Goal: Information Seeking & Learning: Understand process/instructions

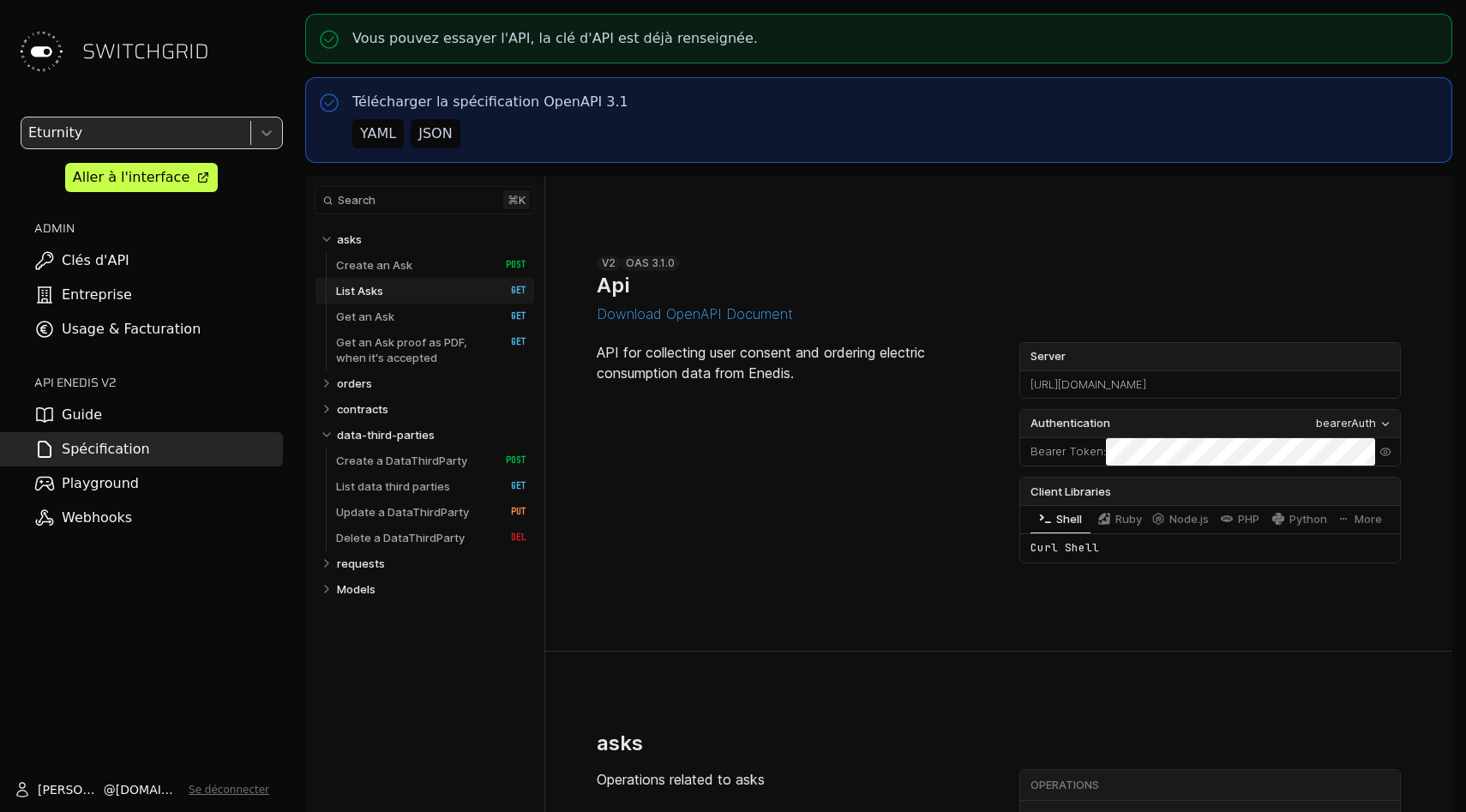
select select "**********"
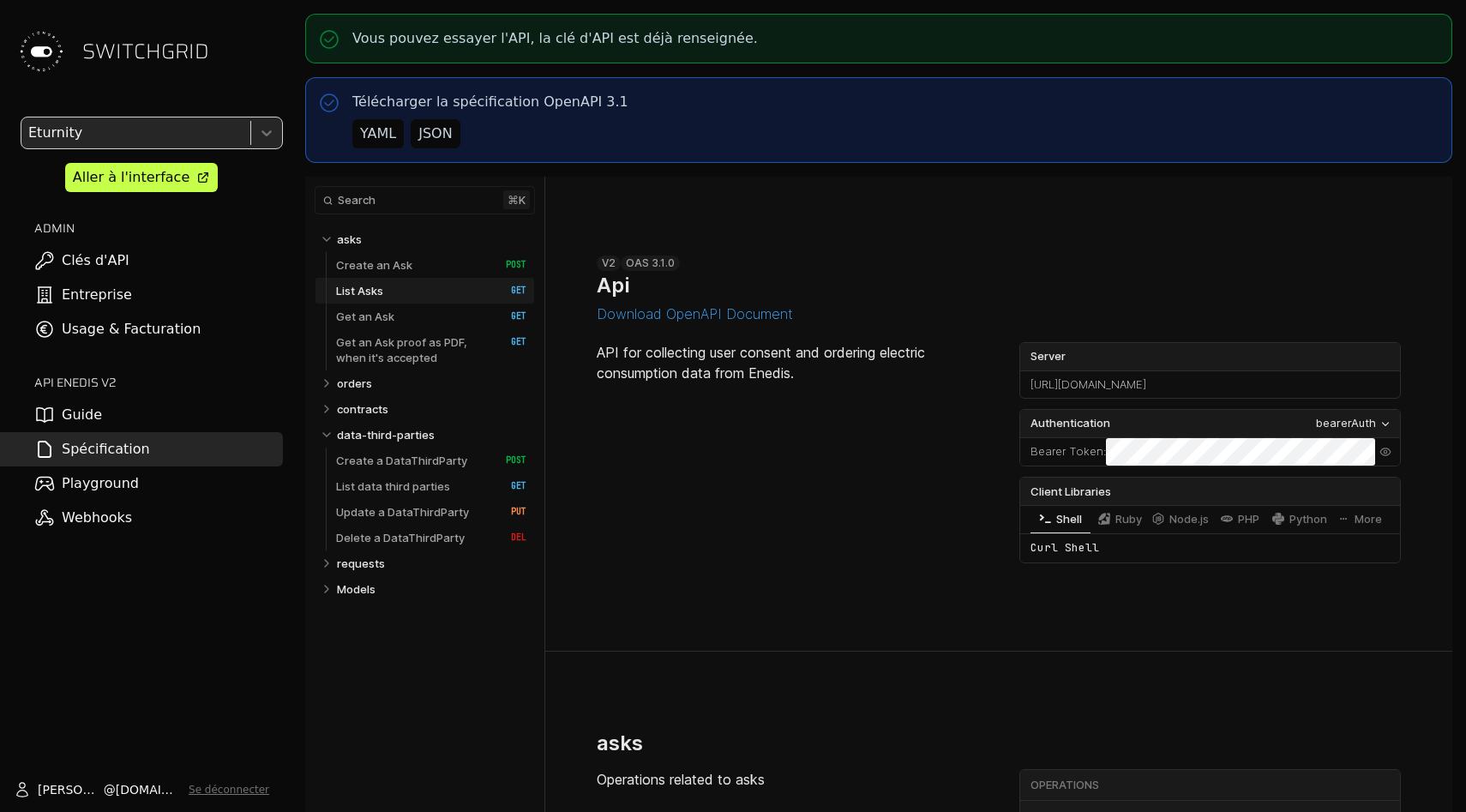
select select "**********"
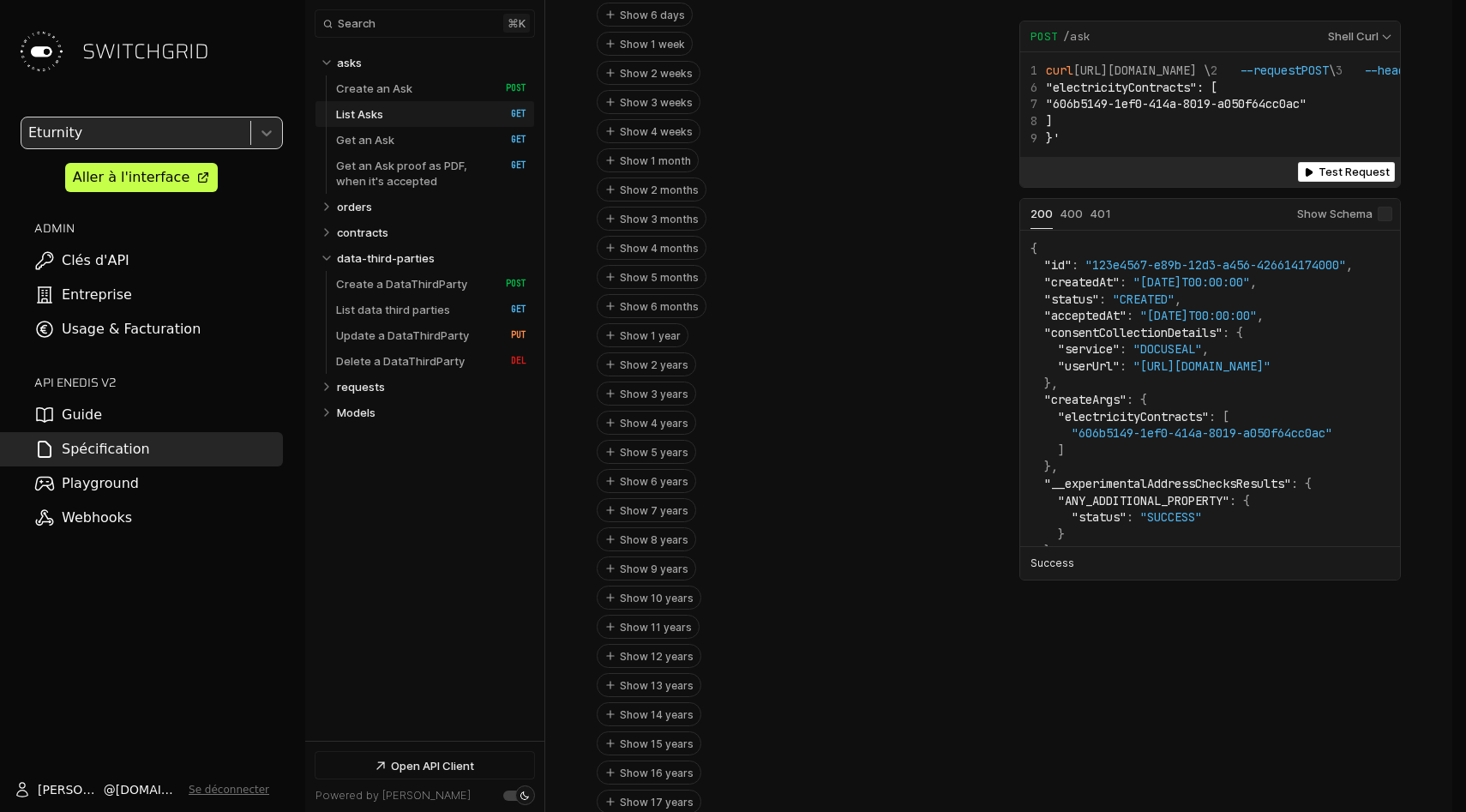
scroll to position [722, 0]
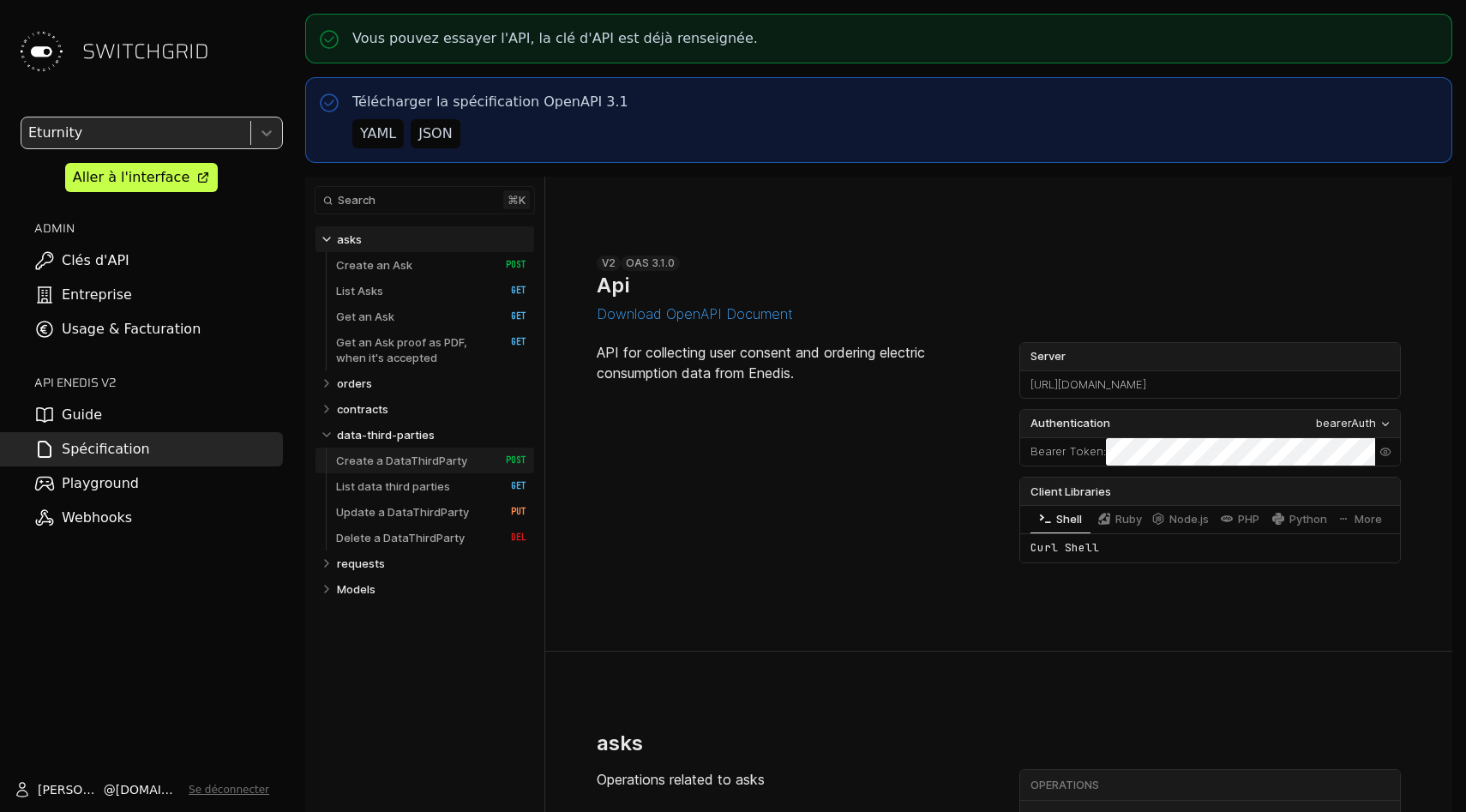
click at [404, 460] on p "Create a DataThirdParty" at bounding box center [401, 461] width 131 height 16
click at [405, 484] on p "List data third parties" at bounding box center [392, 486] width 114 height 16
click at [405, 507] on p "Update a DataThirdParty" at bounding box center [402, 512] width 133 height 16
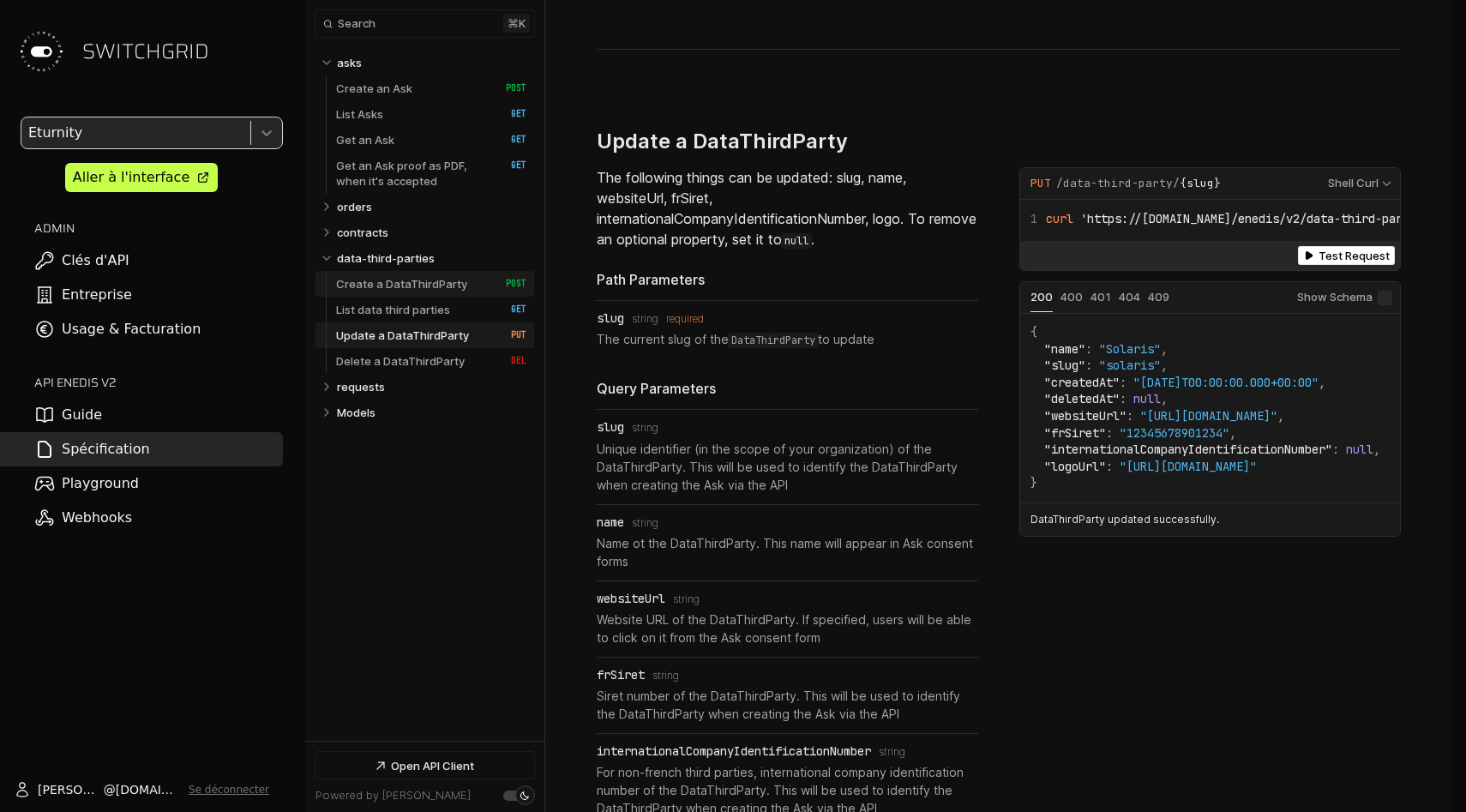
click at [414, 276] on p "Create a DataThirdParty" at bounding box center [401, 283] width 131 height 16
click at [416, 302] on p "List data third parties" at bounding box center [392, 309] width 114 height 16
click at [416, 338] on p "Update a DataThirdParty" at bounding box center [402, 336] width 133 height 16
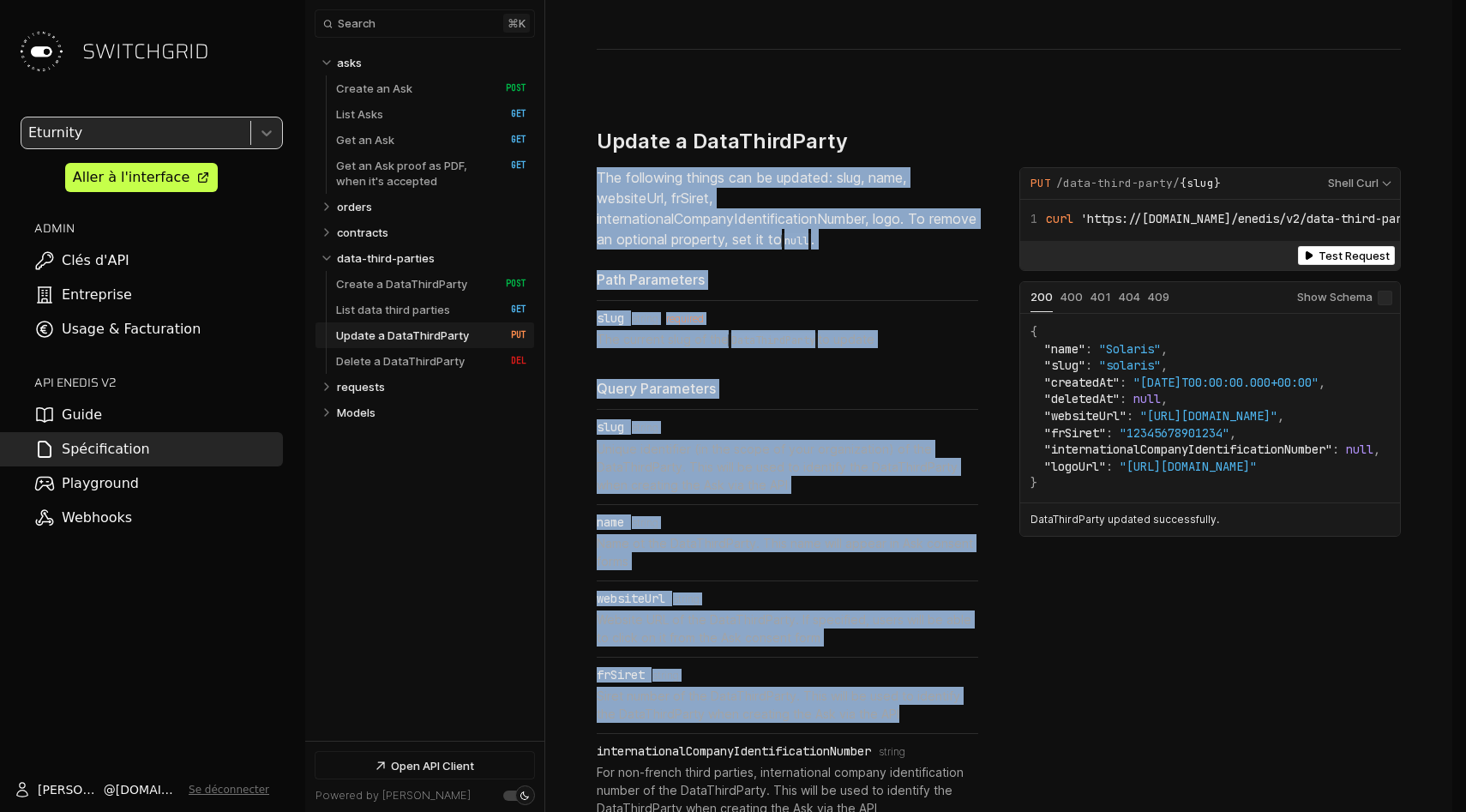
drag, startPoint x: 783, startPoint y: 110, endPoint x: 783, endPoint y: 682, distance: 572.0
click at [783, 682] on div "Update a DataThirdParty ​ # Copy link The following things can be updated: slug…" at bounding box center [998, 637] width 804 height 1022
click at [783, 734] on li "internationalCompanyIdentificationNumber Type: string For non-french third part…" at bounding box center [787, 780] width 382 height 93
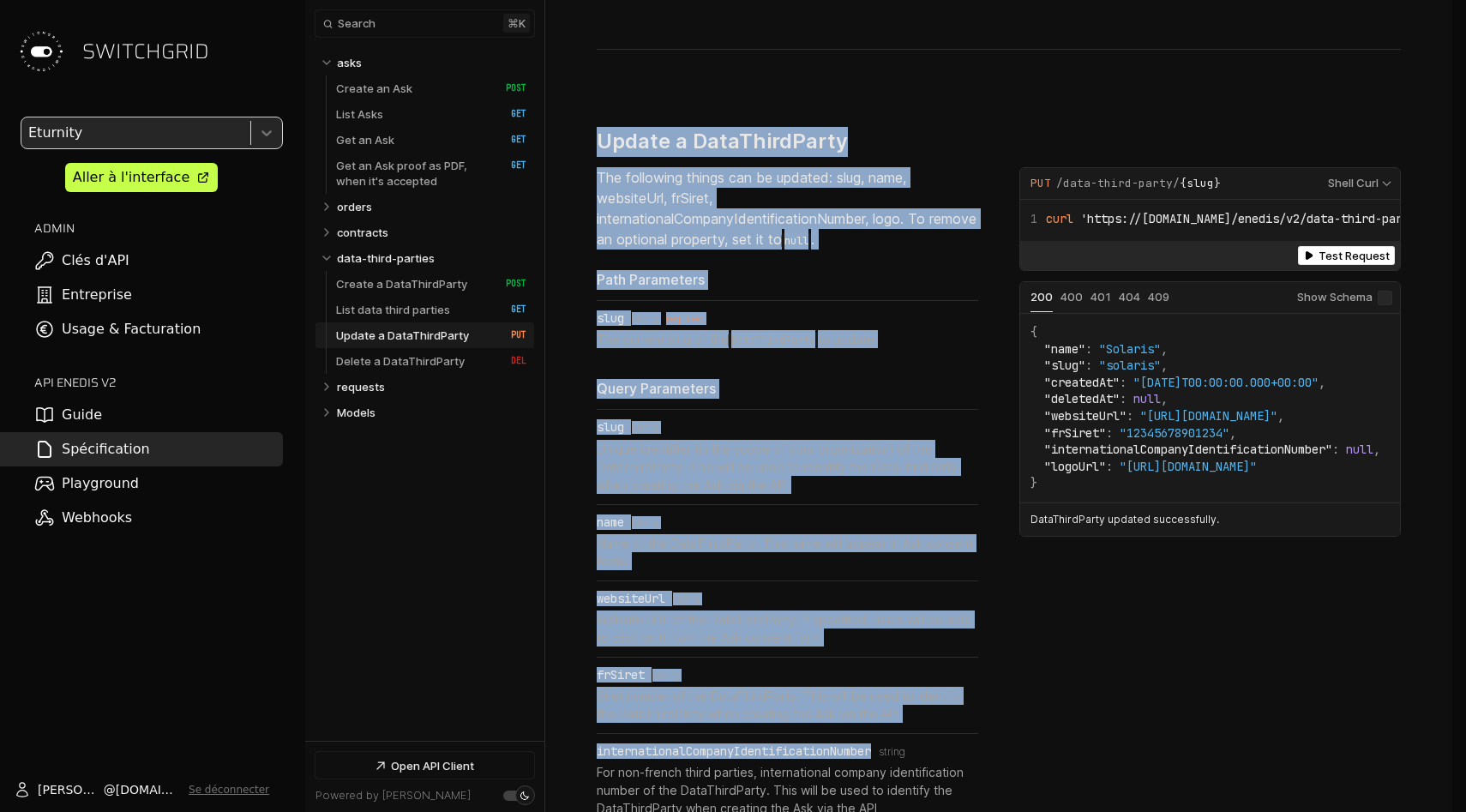
drag, startPoint x: 783, startPoint y: 682, endPoint x: 786, endPoint y: 35, distance: 647.0
click at [786, 50] on section "Update a DataThirdParty ​ # Copy link The following things can be updated: slug…" at bounding box center [998, 638] width 804 height 1177
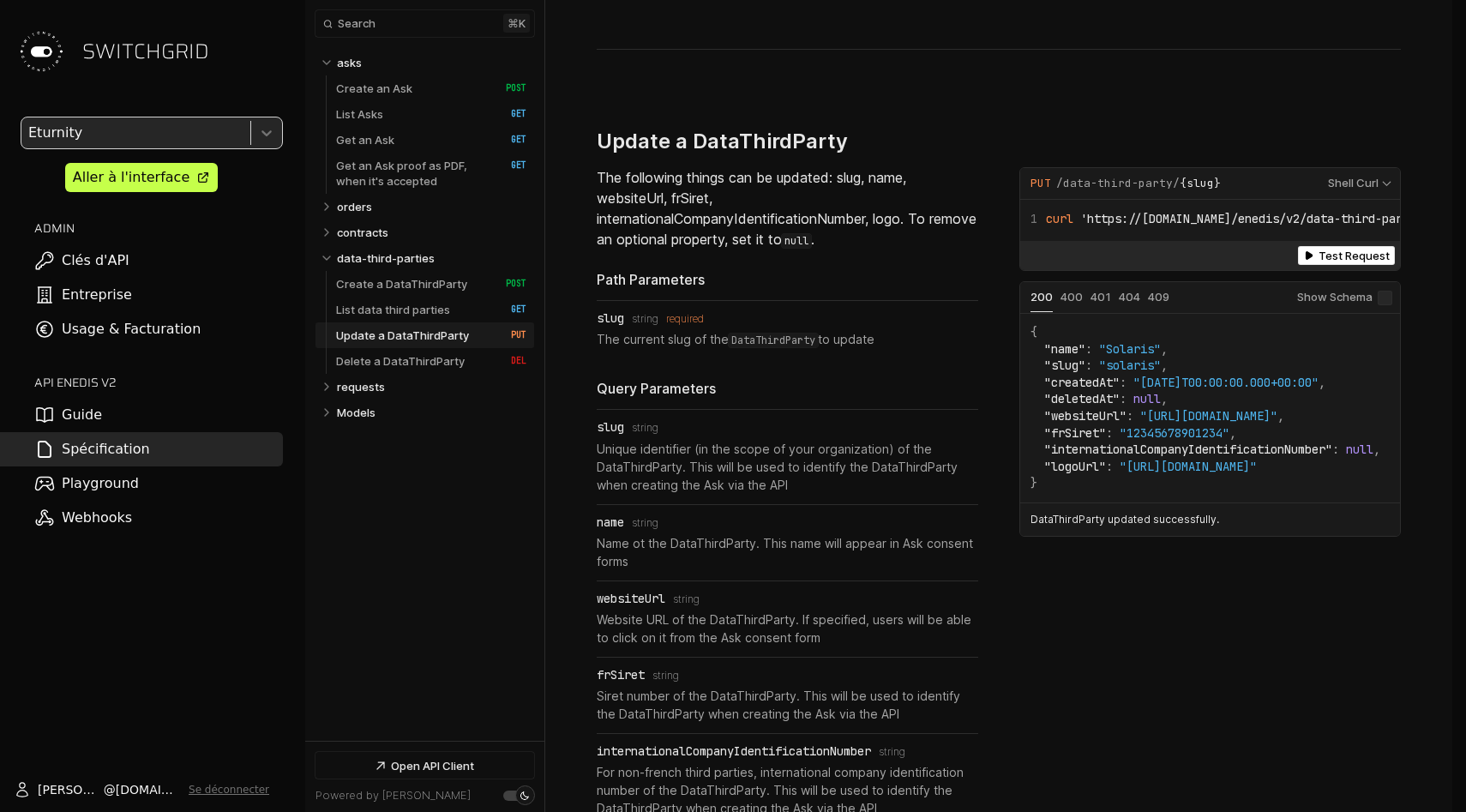
click at [786, 50] on section "Update a DataThirdParty ​ # Copy link The following things can be updated: slug…" at bounding box center [998, 638] width 804 height 1177
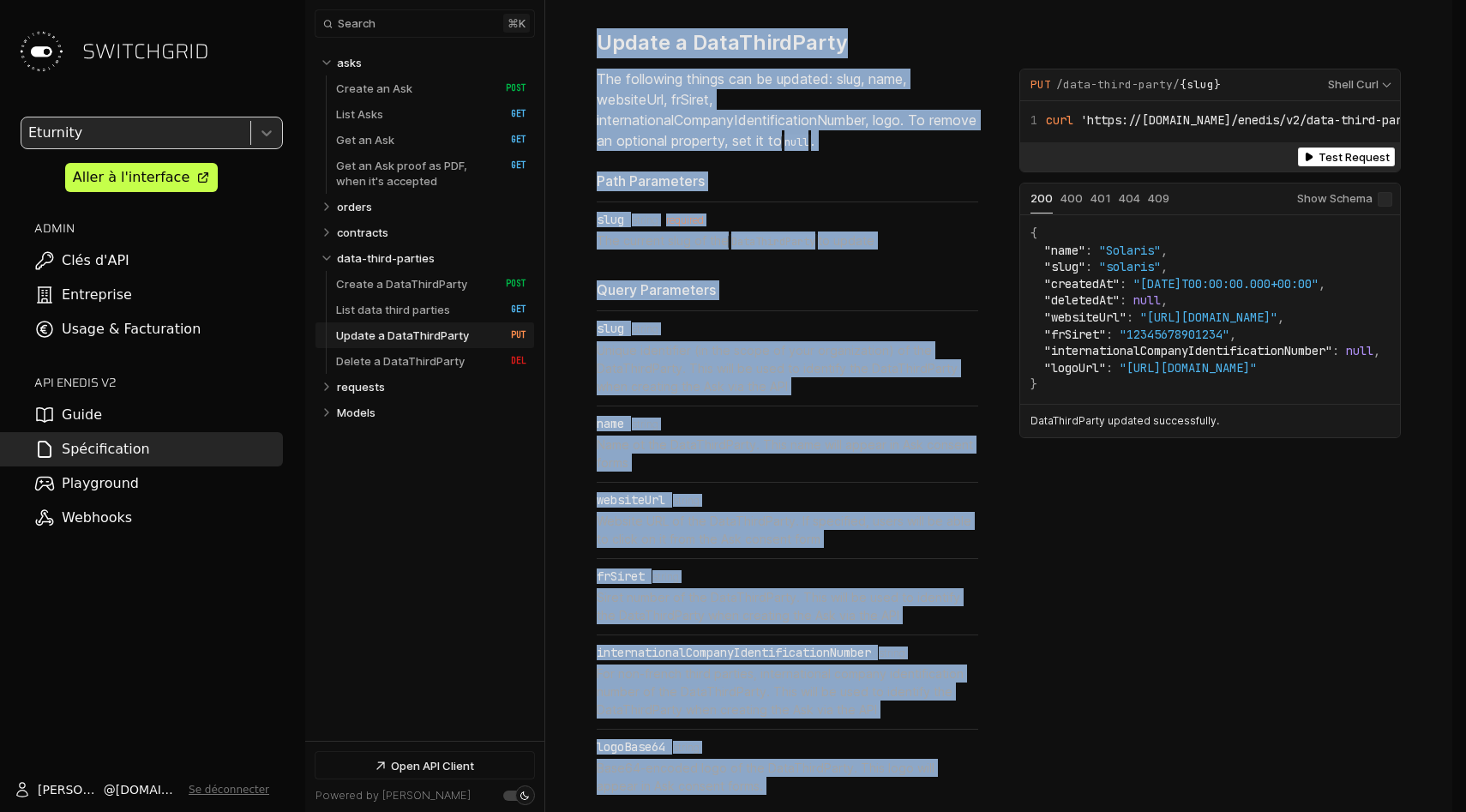
scroll to position [8542, 0]
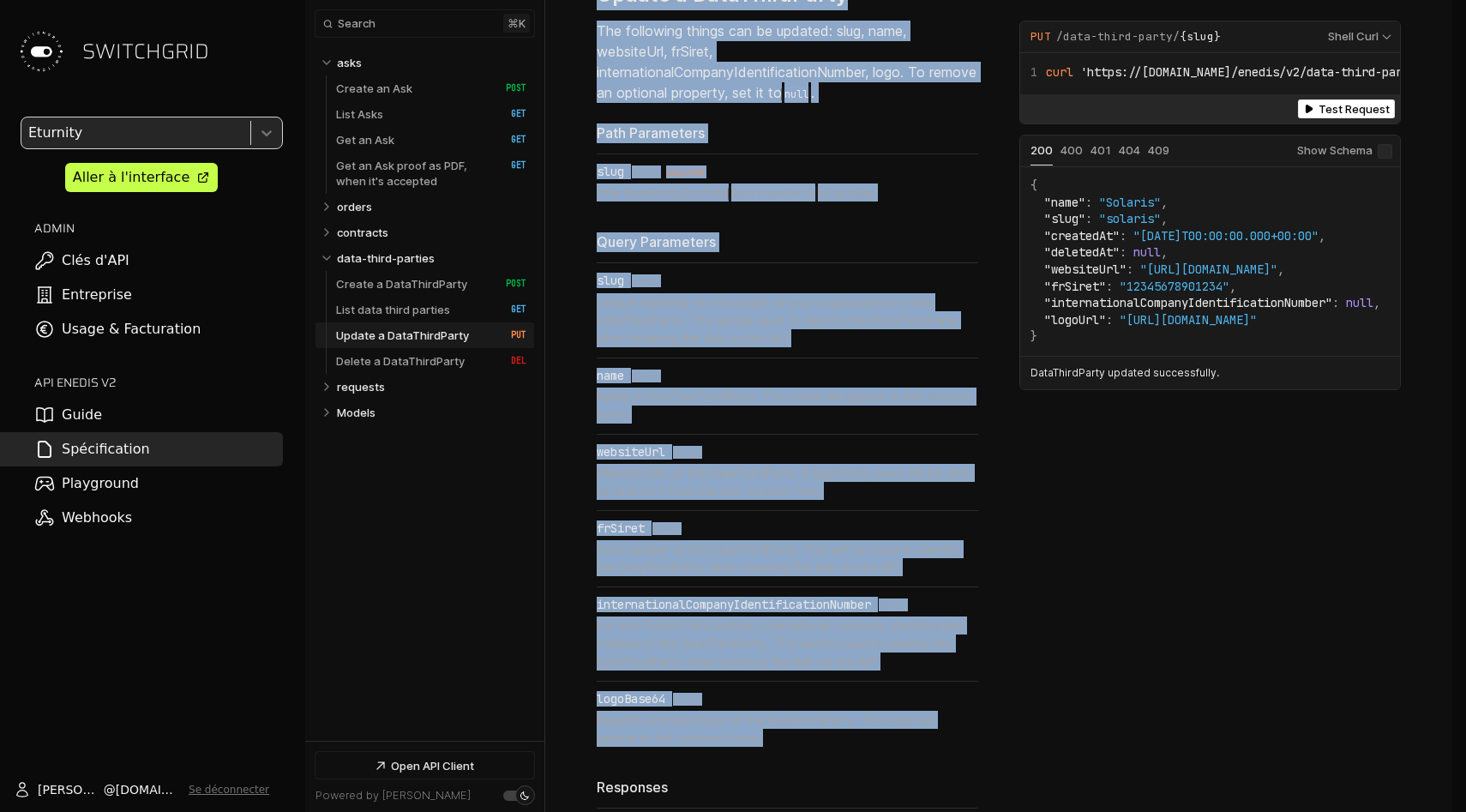
drag, startPoint x: 786, startPoint y: 35, endPoint x: 809, endPoint y: 688, distance: 653.4
click at [809, 688] on section "Update a DataThirdParty ​ # Copy link The following things can be updated: slug…" at bounding box center [998, 492] width 804 height 1177
copy div "Update a DataThirdParty ​ # Copy link The following things can be updated: slug…"
click at [809, 710] on p "Base64-encoded logo of the DataThirdParty. This logo will appear in Ask consent…" at bounding box center [787, 728] width 382 height 36
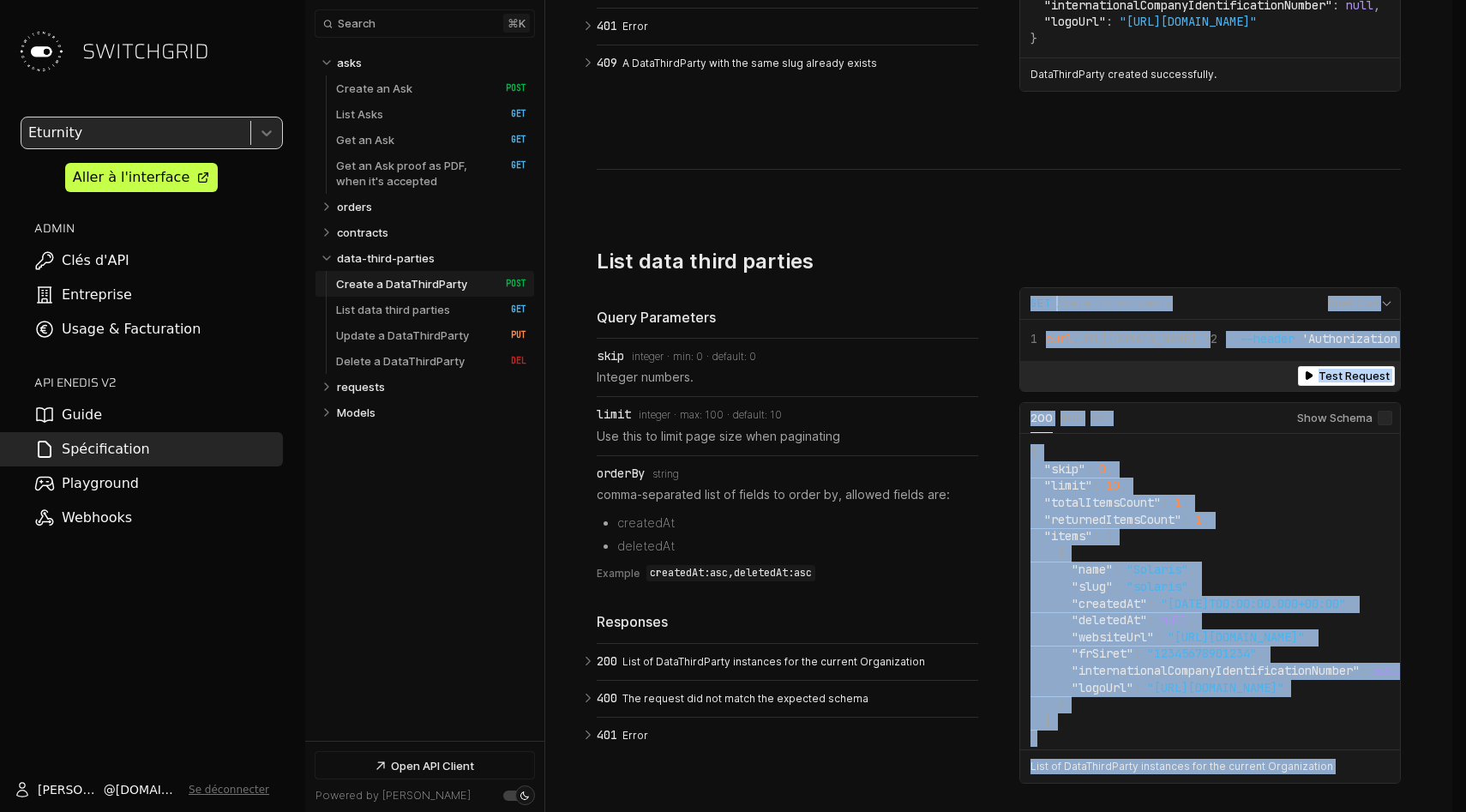
drag, startPoint x: 809, startPoint y: 688, endPoint x: 673, endPoint y: 742, distance: 146.3
click at [0, 0] on div "Create a DataThirdParty ​ # Copy link A DataThirdParty can appear in the Ask co…" at bounding box center [0, 0] width 0 height 0
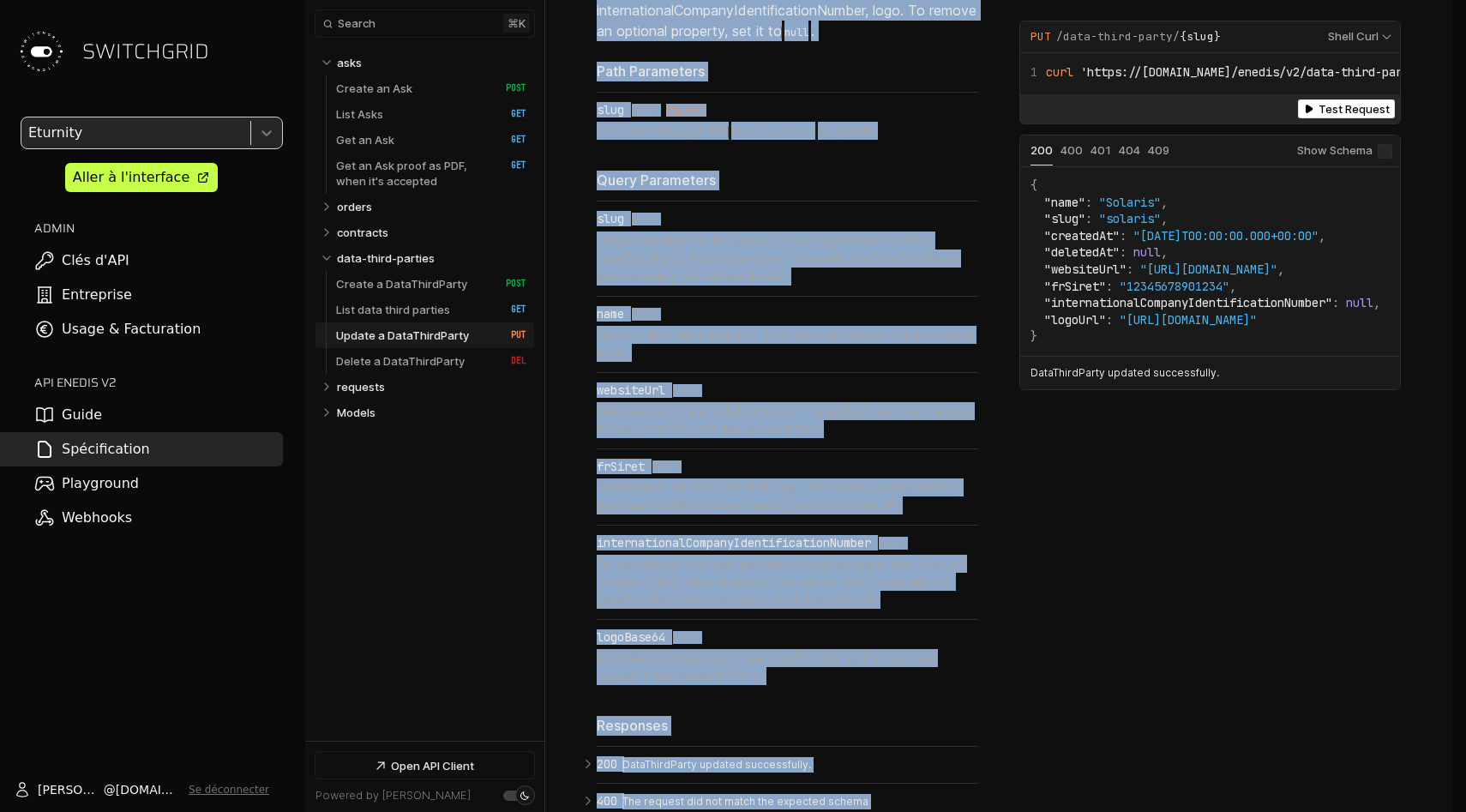
scroll to position [8636, 0]
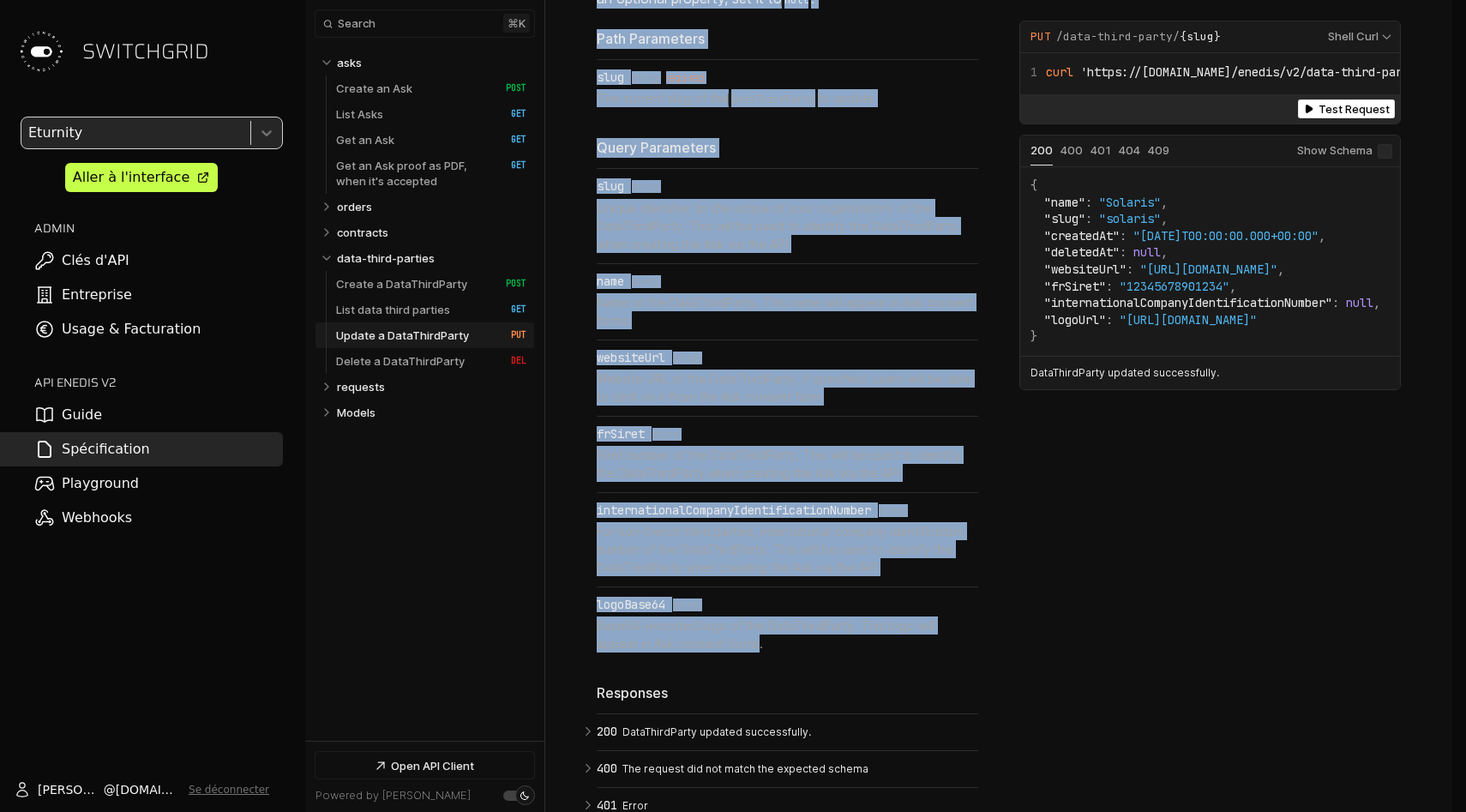
drag, startPoint x: 722, startPoint y: 296, endPoint x: 712, endPoint y: 596, distance: 300.2
click at [712, 596] on section "Update a DataThirdParty ​ # Copy link The following things can be updated: slug…" at bounding box center [998, 397] width 804 height 1177
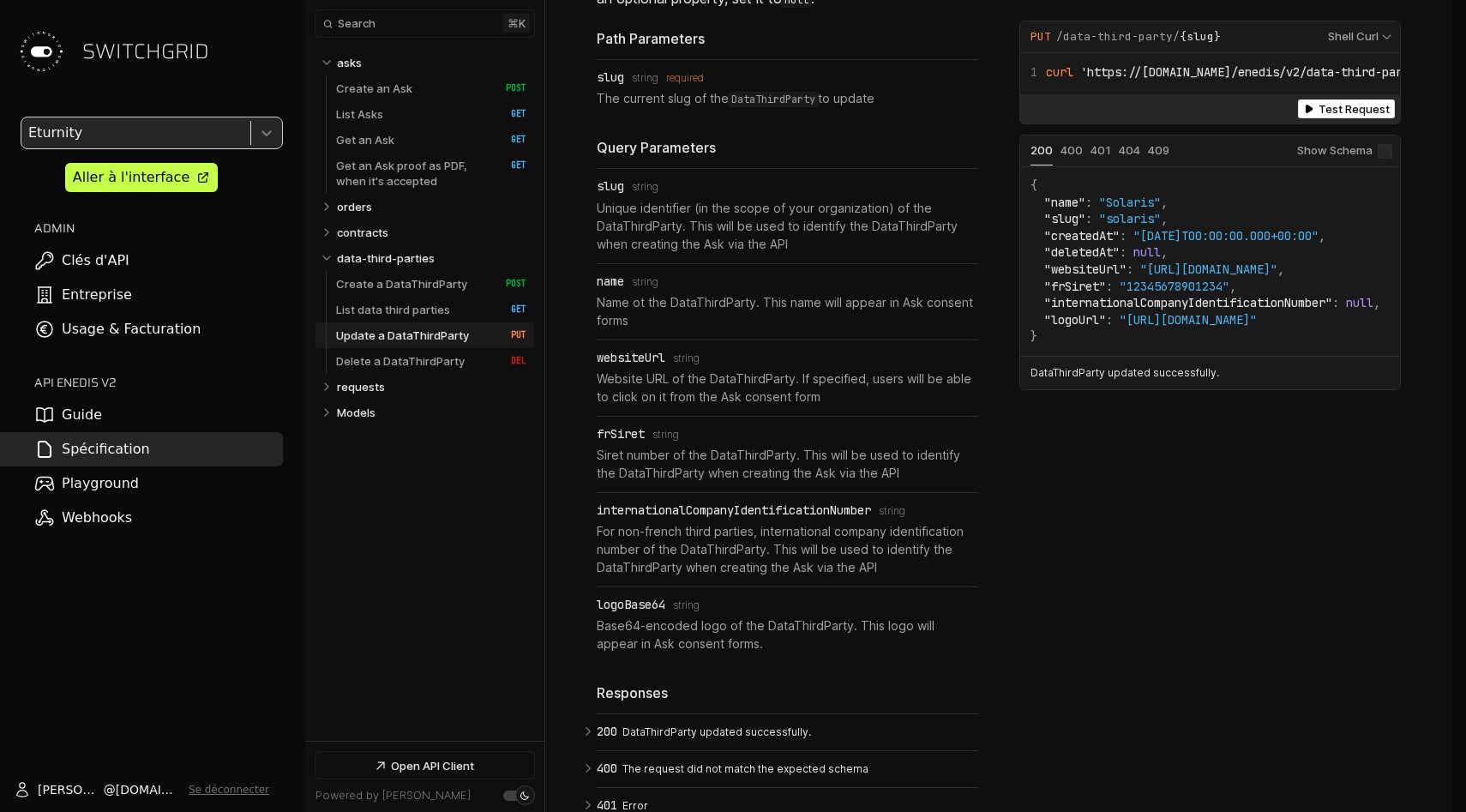
click at [748, 616] on p "Base64-encoded logo of the DataThirdParty. This logo will appear in Ask consent…" at bounding box center [787, 634] width 382 height 36
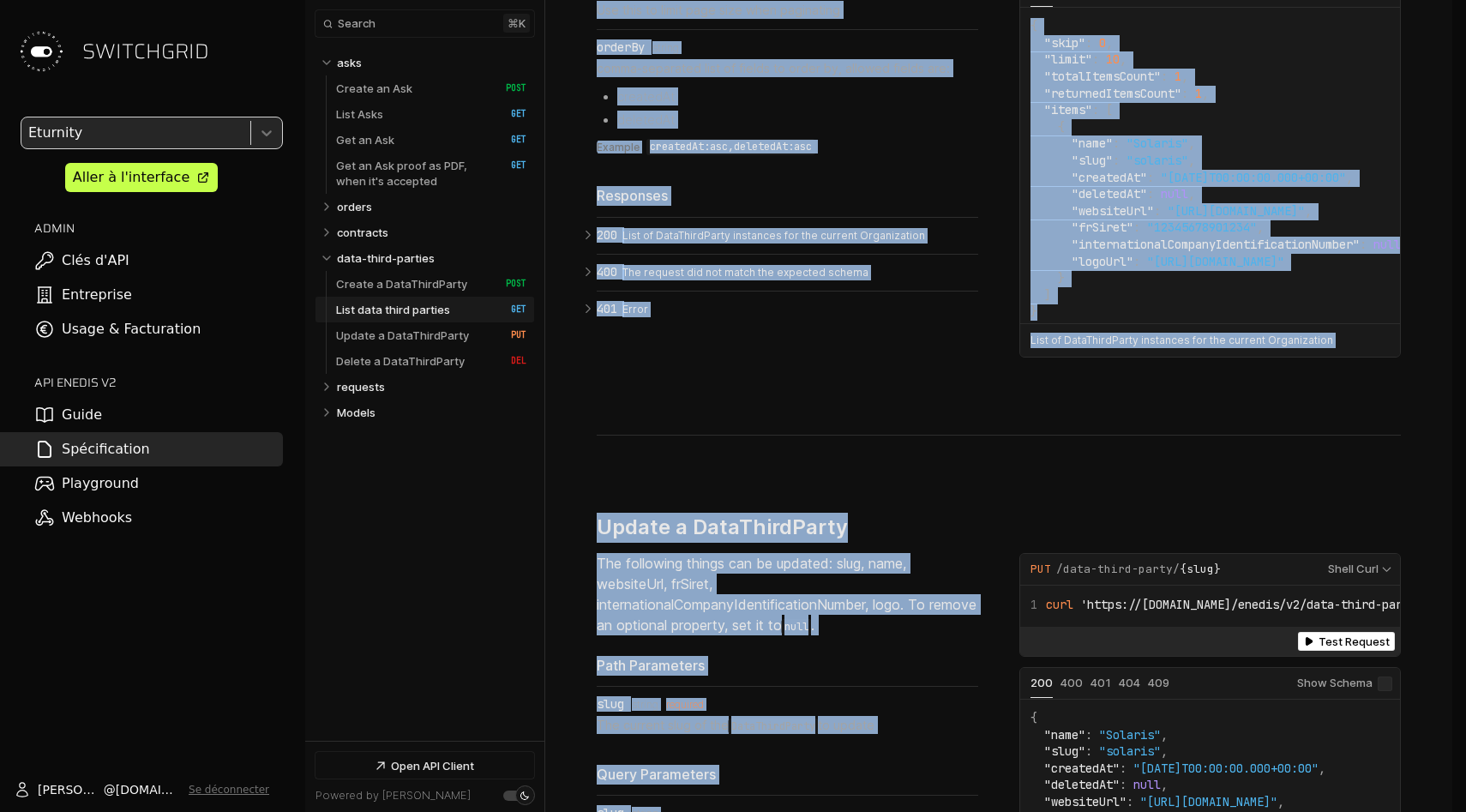
scroll to position [7885, 0]
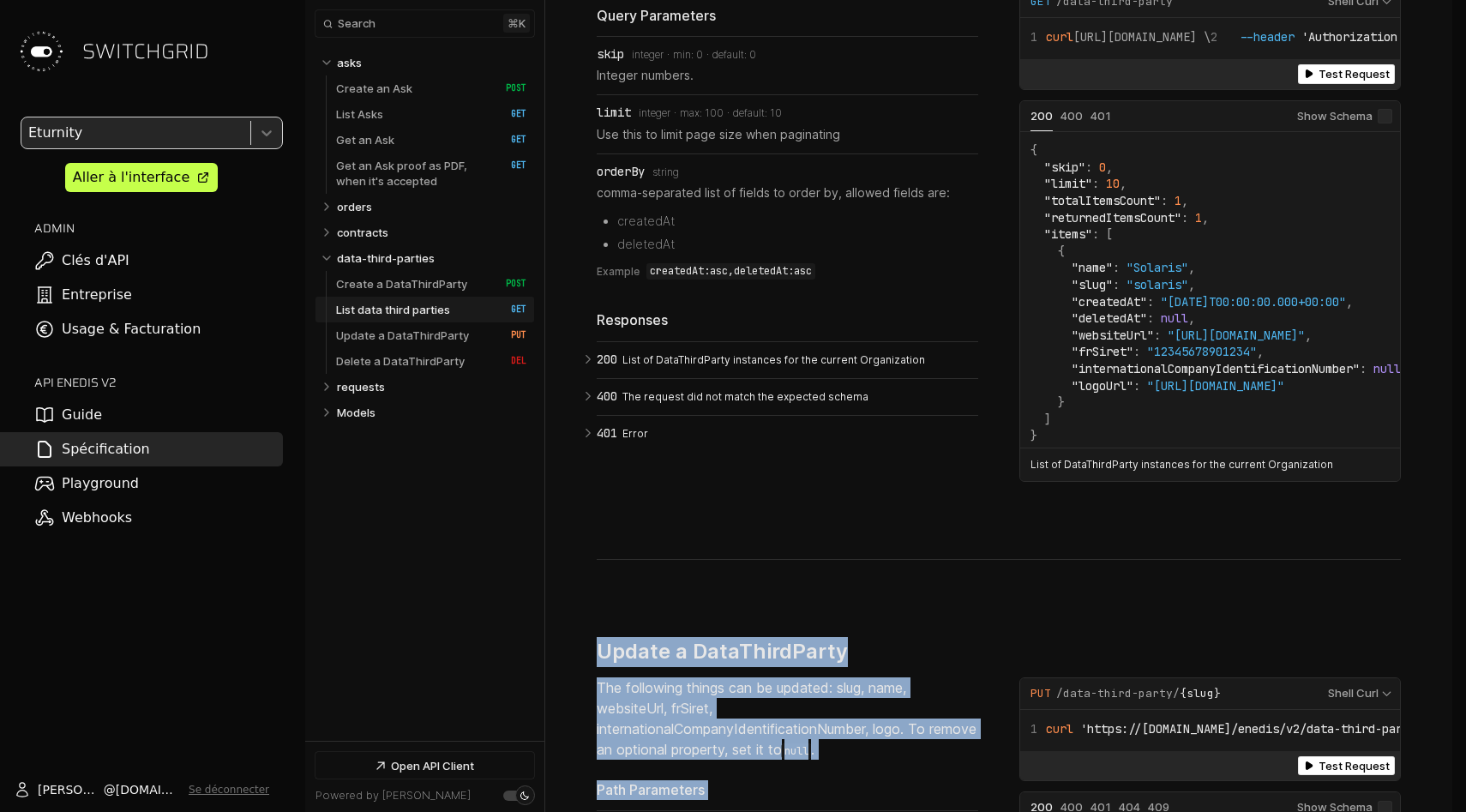
drag, startPoint x: 748, startPoint y: 591, endPoint x: 593, endPoint y: 596, distance: 155.1
click at [593, 596] on div "data-third-parties ​ # Copy link data-third-parties Operations POST /data-third…" at bounding box center [998, 399] width 907 height 3804
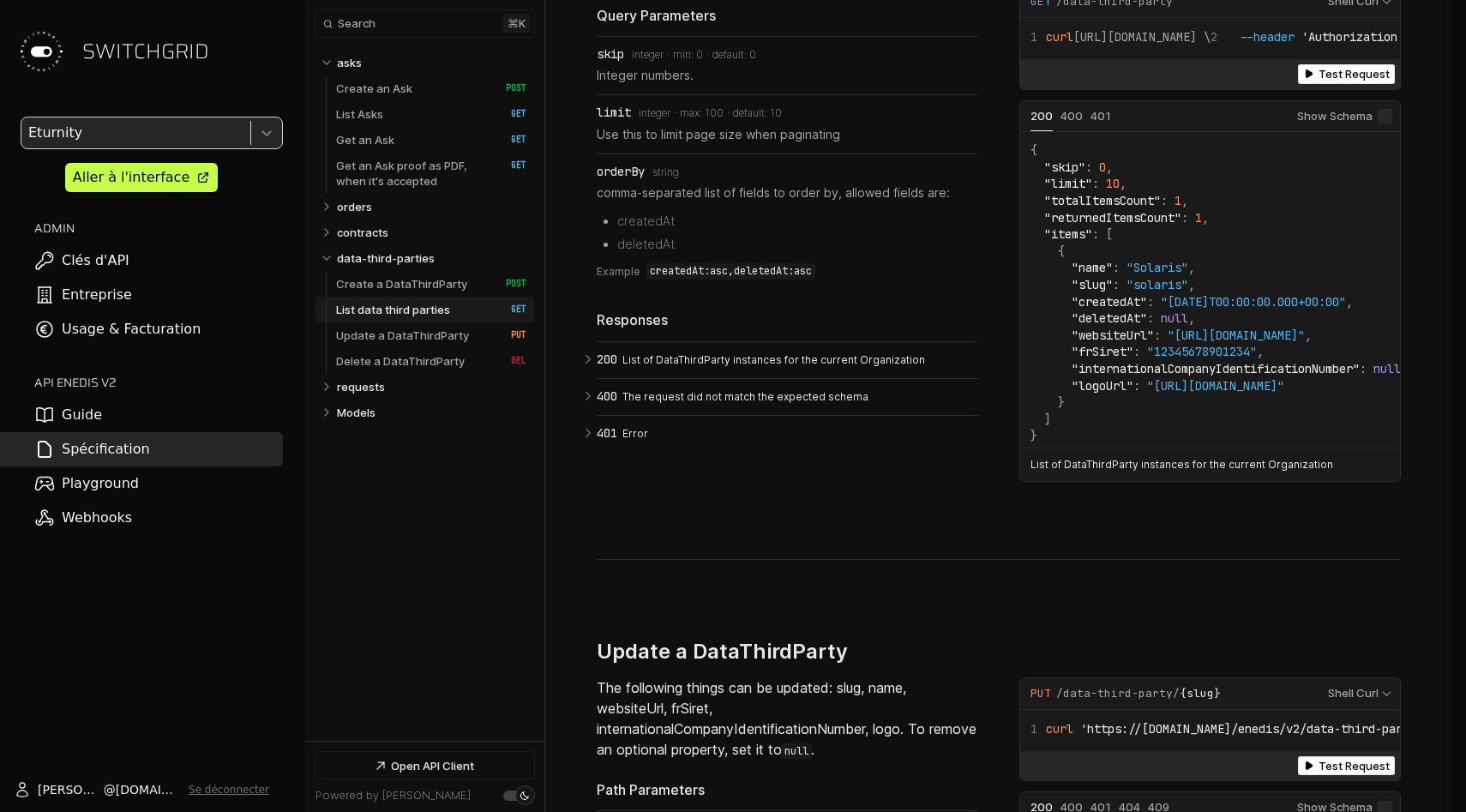
click at [853, 642] on span "#" at bounding box center [858, 652] width 10 height 21
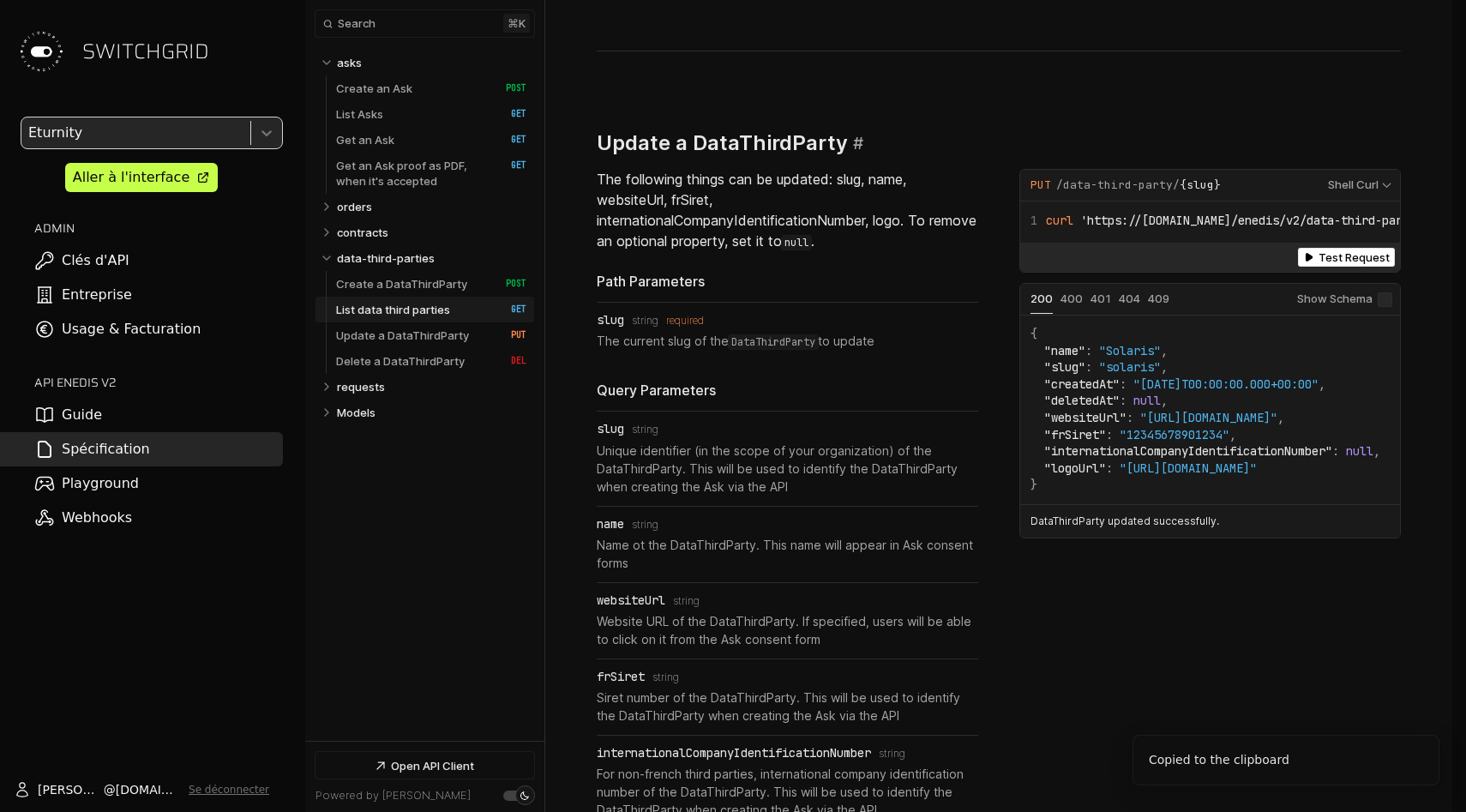
scroll to position [8398, 0]
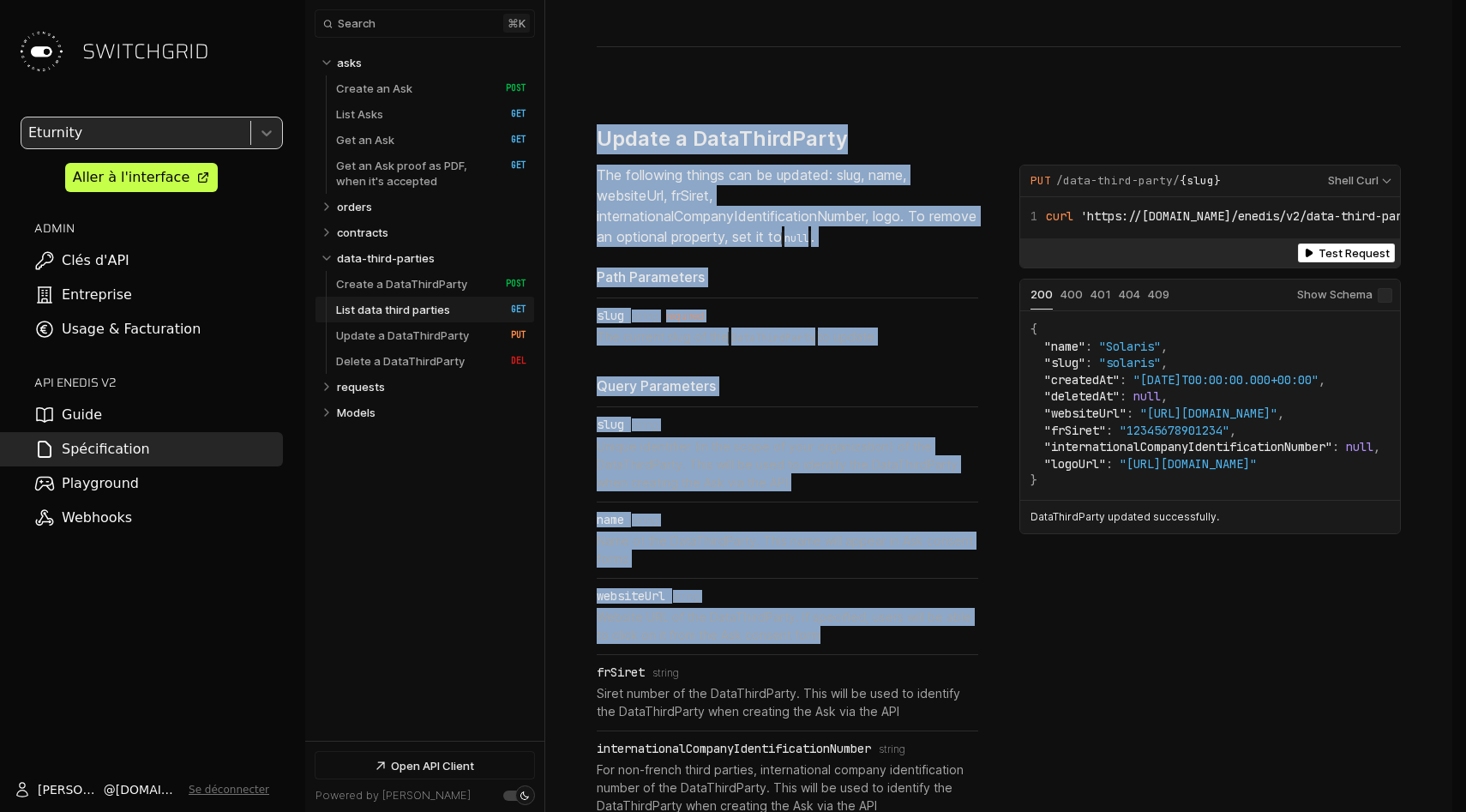
drag, startPoint x: 825, startPoint y: 43, endPoint x: 850, endPoint y: 604, distance: 561.6
click at [850, 604] on section "Update a DataThirdParty ​ # Copy link The following things can be updated: slug…" at bounding box center [998, 636] width 804 height 1177
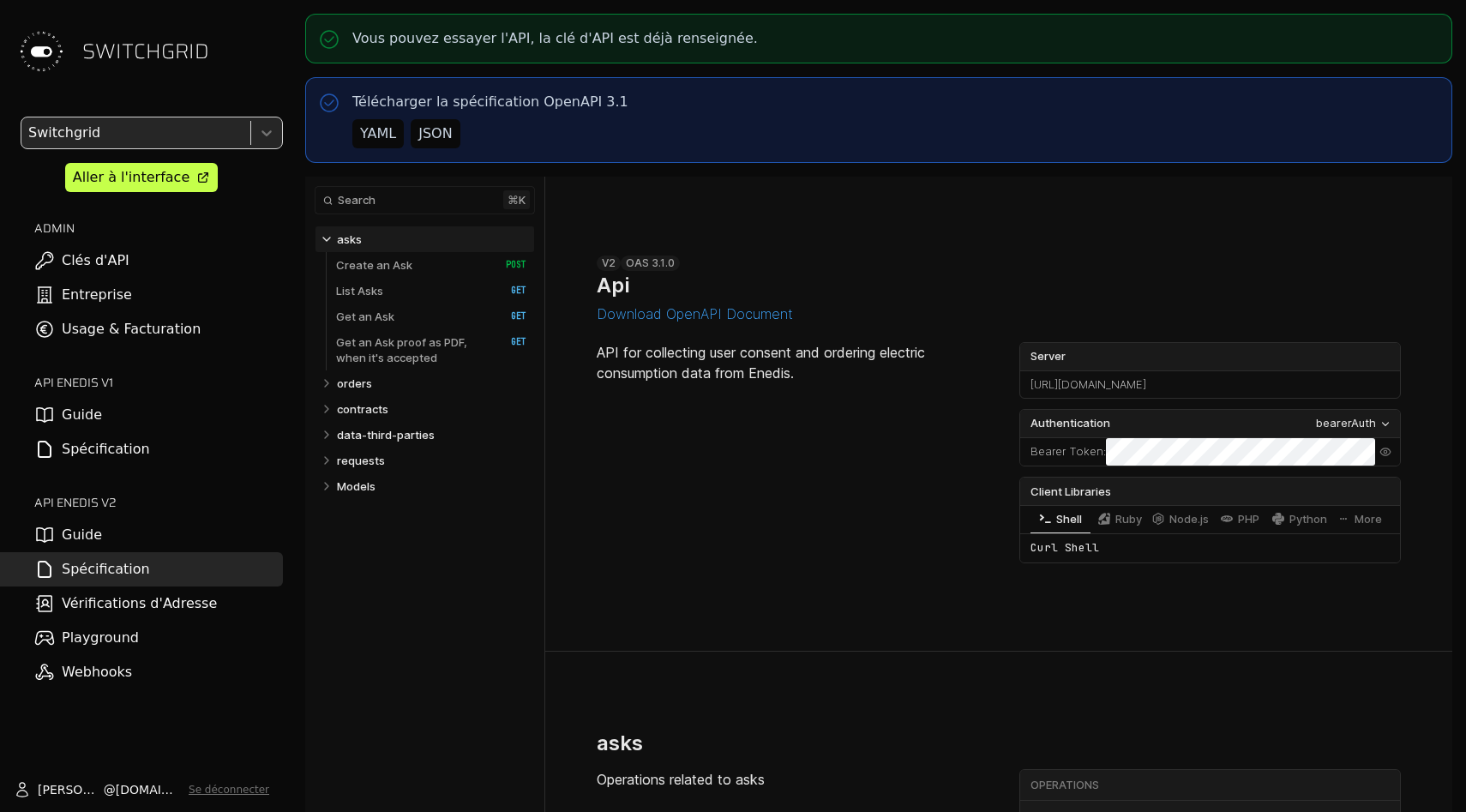
select select "**********"
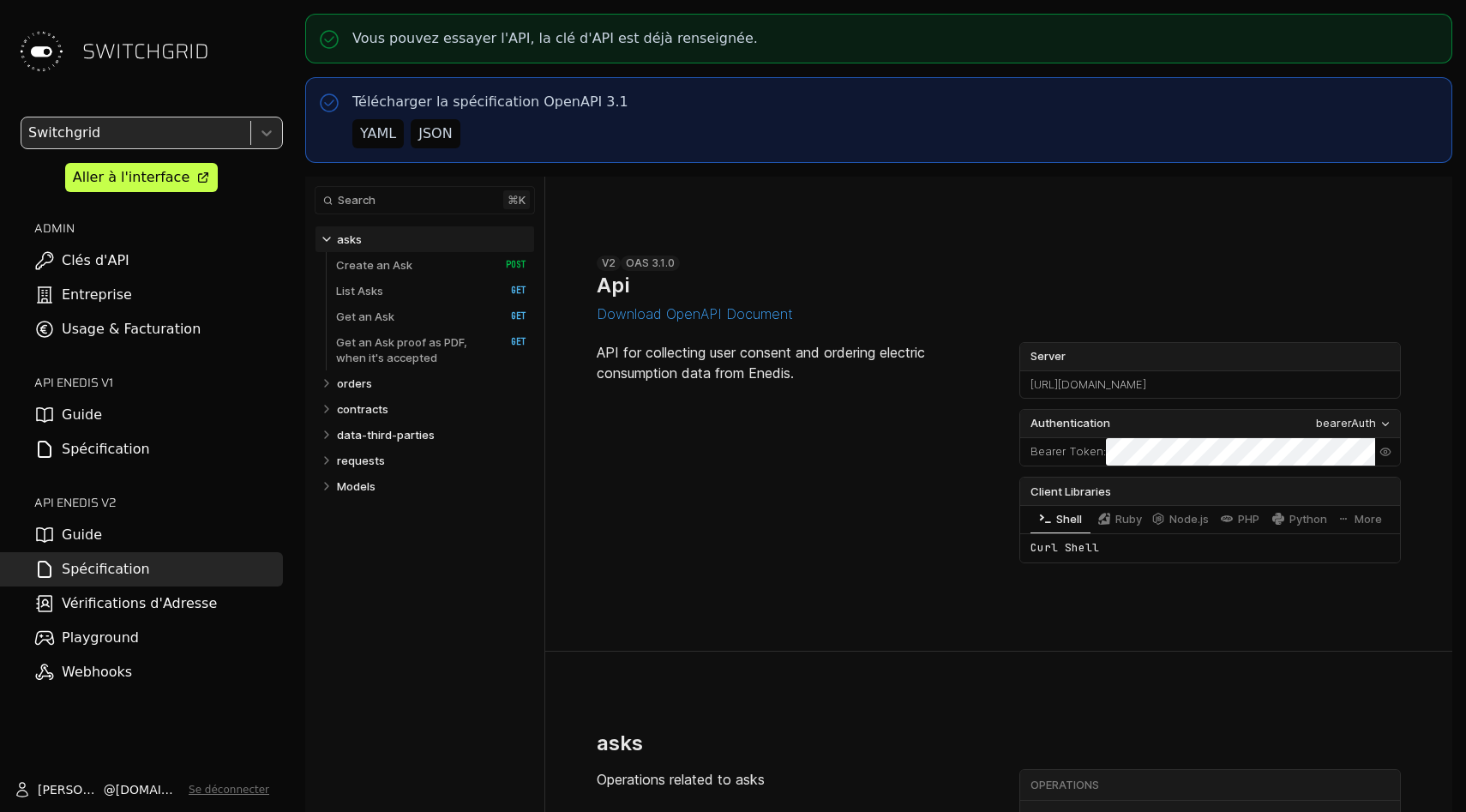
scroll to position [1211, 0]
